Goal: Information Seeking & Learning: Learn about a topic

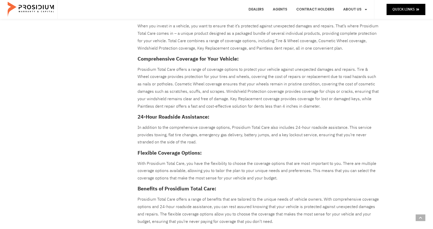
click at [156, 69] on p "Prosidium Total Care offers a range of coverage options to protect your vehicle…" at bounding box center [259, 88] width 242 height 44
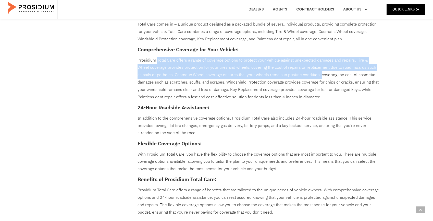
drag, startPoint x: 157, startPoint y: 60, endPoint x: 301, endPoint y: 75, distance: 144.5
click at [301, 75] on p "Prosidium Total Care offers a range of coverage options to protect your vehicle…" at bounding box center [259, 79] width 242 height 44
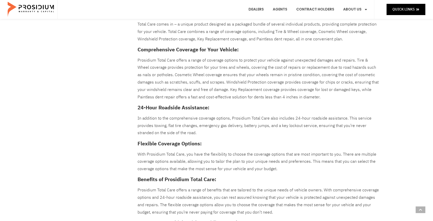
click at [269, 83] on p "Prosidium Total Care offers a range of coverage options to protect your vehicle…" at bounding box center [259, 79] width 242 height 44
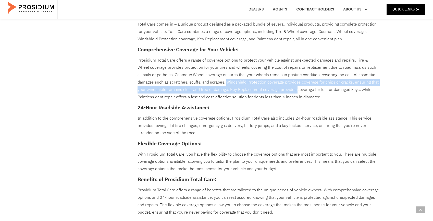
drag, startPoint x: 199, startPoint y: 80, endPoint x: 266, endPoint y: 89, distance: 67.9
click at [266, 89] on p "Prosidium Total Care offers a range of coverage options to protect your vehicle…" at bounding box center [259, 79] width 242 height 44
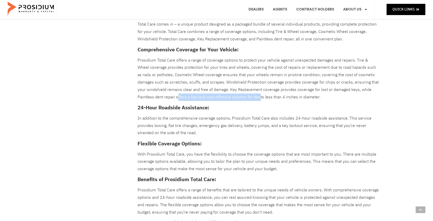
drag, startPoint x: 139, startPoint y: 95, endPoint x: 220, endPoint y: 94, distance: 81.2
click at [220, 94] on p "Prosidium Total Care offers a range of coverage options to protect your vehicle…" at bounding box center [259, 79] width 242 height 44
click at [162, 66] on p "Prosidium Total Care offers a range of coverage options to protect your vehicle…" at bounding box center [259, 79] width 242 height 44
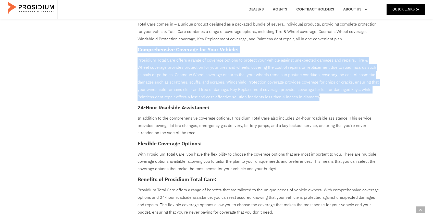
drag, startPoint x: 139, startPoint y: 48, endPoint x: 279, endPoint y: 96, distance: 148.8
click at [279, 96] on div "When you invest in a vehicle, you want to ensure that it’s protected against un…" at bounding box center [259, 171] width 242 height 316
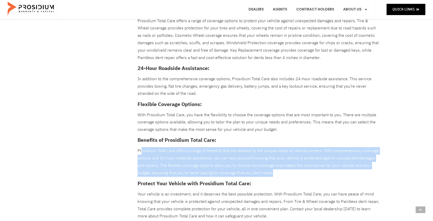
drag, startPoint x: 141, startPoint y: 147, endPoint x: 292, endPoint y: 167, distance: 152.5
click at [292, 167] on p "Prosidium Total Care offers a range of benefits that are tailored to the unique…" at bounding box center [259, 161] width 242 height 29
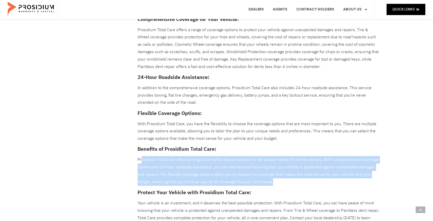
scroll to position [273, 0]
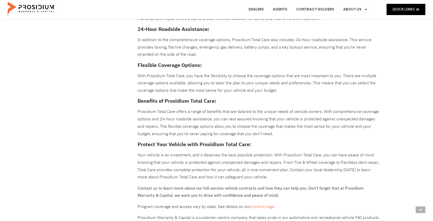
click at [162, 155] on p "Your vehicle is an investment, and it deserves the best possible protection. Wi…" at bounding box center [259, 165] width 242 height 29
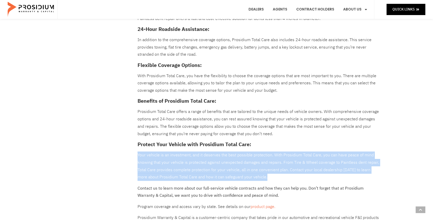
click at [162, 155] on p "Your vehicle is an investment, and it deserves the best possible protection. Wi…" at bounding box center [259, 165] width 242 height 29
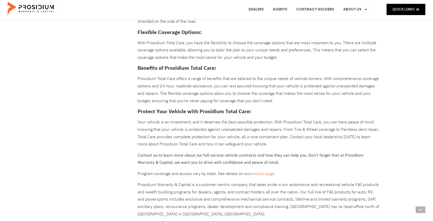
click at [176, 153] on p "Contact us to learn more about our full-service vehicle contracts and how they …" at bounding box center [259, 159] width 242 height 15
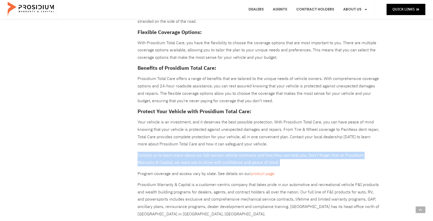
click at [176, 153] on p "Contact us to learn more about our full-service vehicle contracts and how they …" at bounding box center [259, 159] width 242 height 15
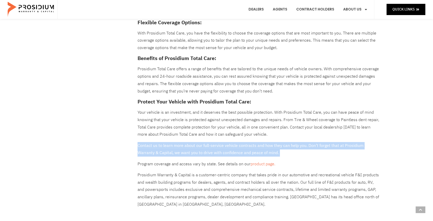
scroll to position [340, 0]
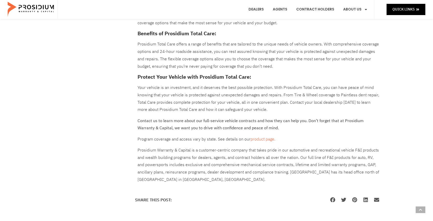
click at [166, 147] on p "Prosidium Warranty & Capital is a customer-centric company that takes pride in …" at bounding box center [259, 165] width 242 height 37
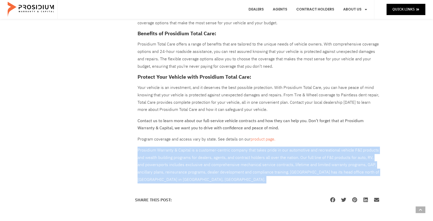
click at [166, 147] on p "Prosidium Warranty & Capital is a customer-centric company that takes pride in …" at bounding box center [259, 165] width 242 height 37
click at [263, 136] on link "product page." at bounding box center [263, 139] width 25 height 6
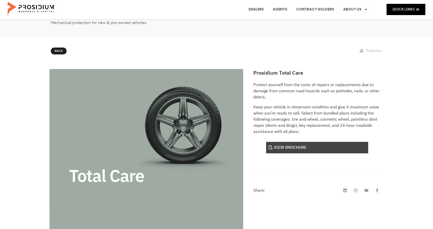
scroll to position [131, 0]
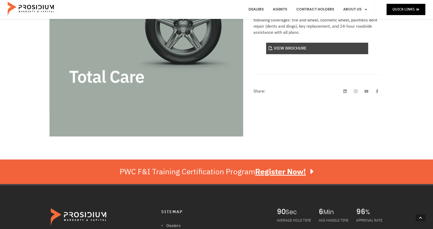
click at [310, 50] on link "View Brochure" at bounding box center [317, 48] width 102 height 11
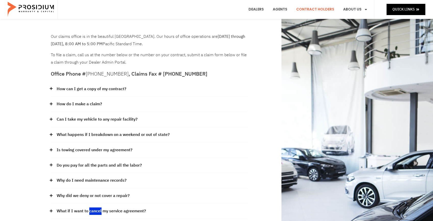
scroll to position [56, 0]
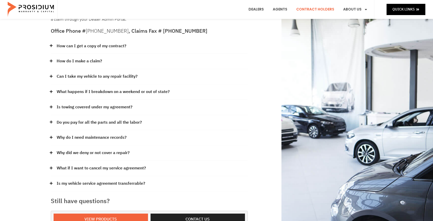
click at [53, 166] on icon at bounding box center [51, 167] width 3 height 3
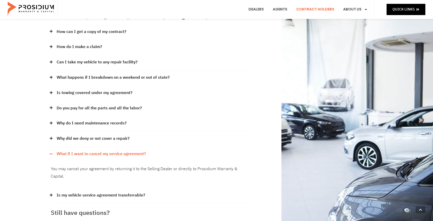
scroll to position [94, 0]
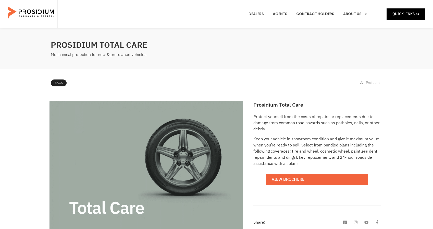
click at [60, 78] on div "Back Protection" at bounding box center [216, 84] width 337 height 14
click at [60, 80] on span "Back" at bounding box center [62, 83] width 8 height 6
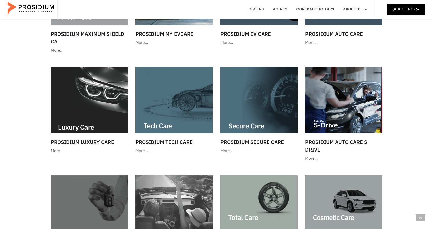
scroll to position [210, 0]
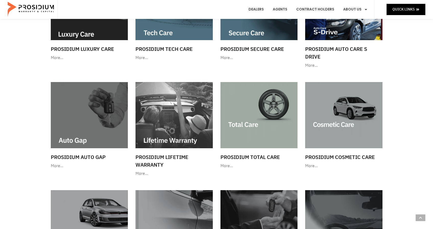
click at [252, 123] on img at bounding box center [259, 115] width 77 height 66
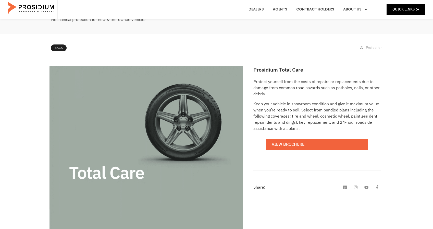
scroll to position [79, 0]
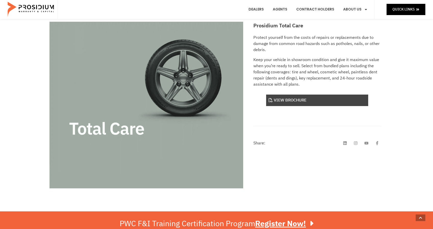
click at [285, 102] on link "View Brochure" at bounding box center [317, 99] width 102 height 11
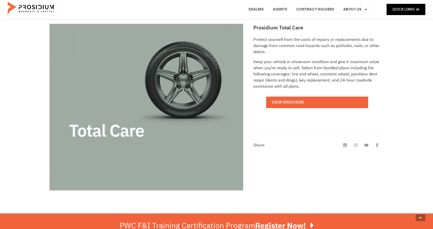
scroll to position [0, 0]
